Goal: Download file/media

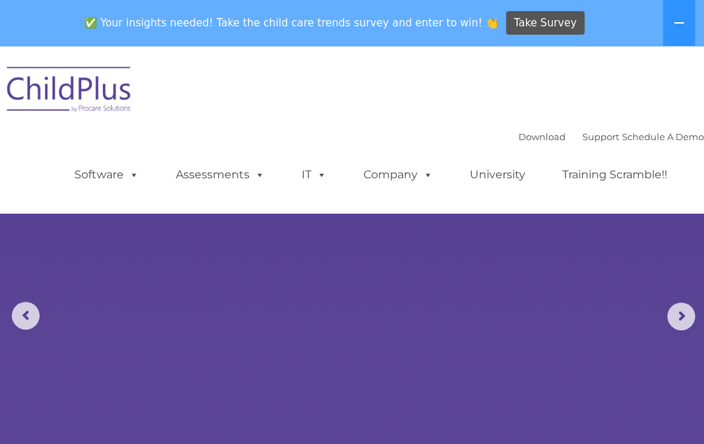
select select "MEDIUM"
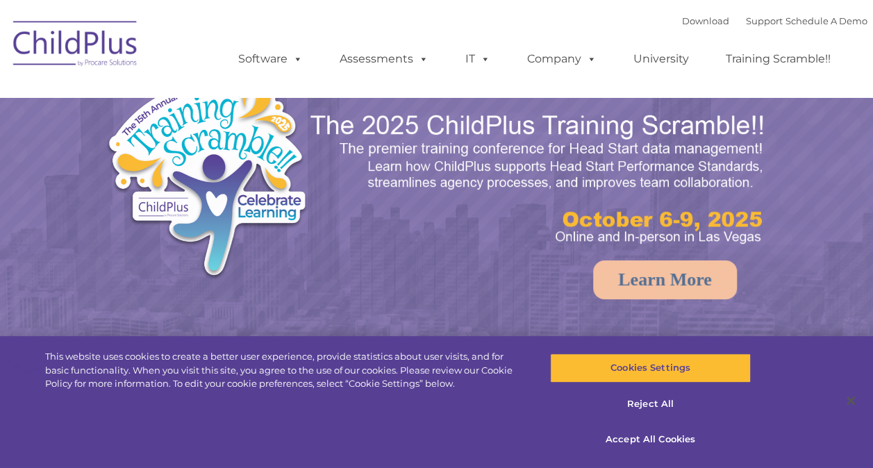
select select "MEDIUM"
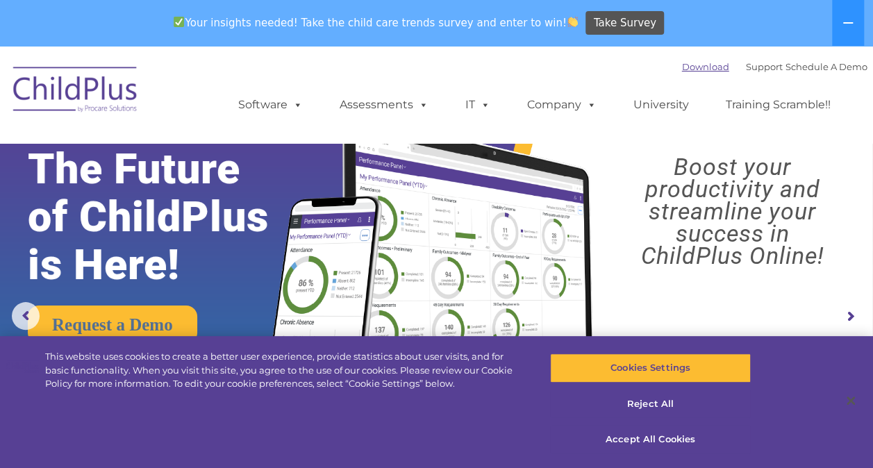
click at [690, 70] on link "Download" at bounding box center [705, 66] width 47 height 11
